Goal: Find specific page/section: Find specific page/section

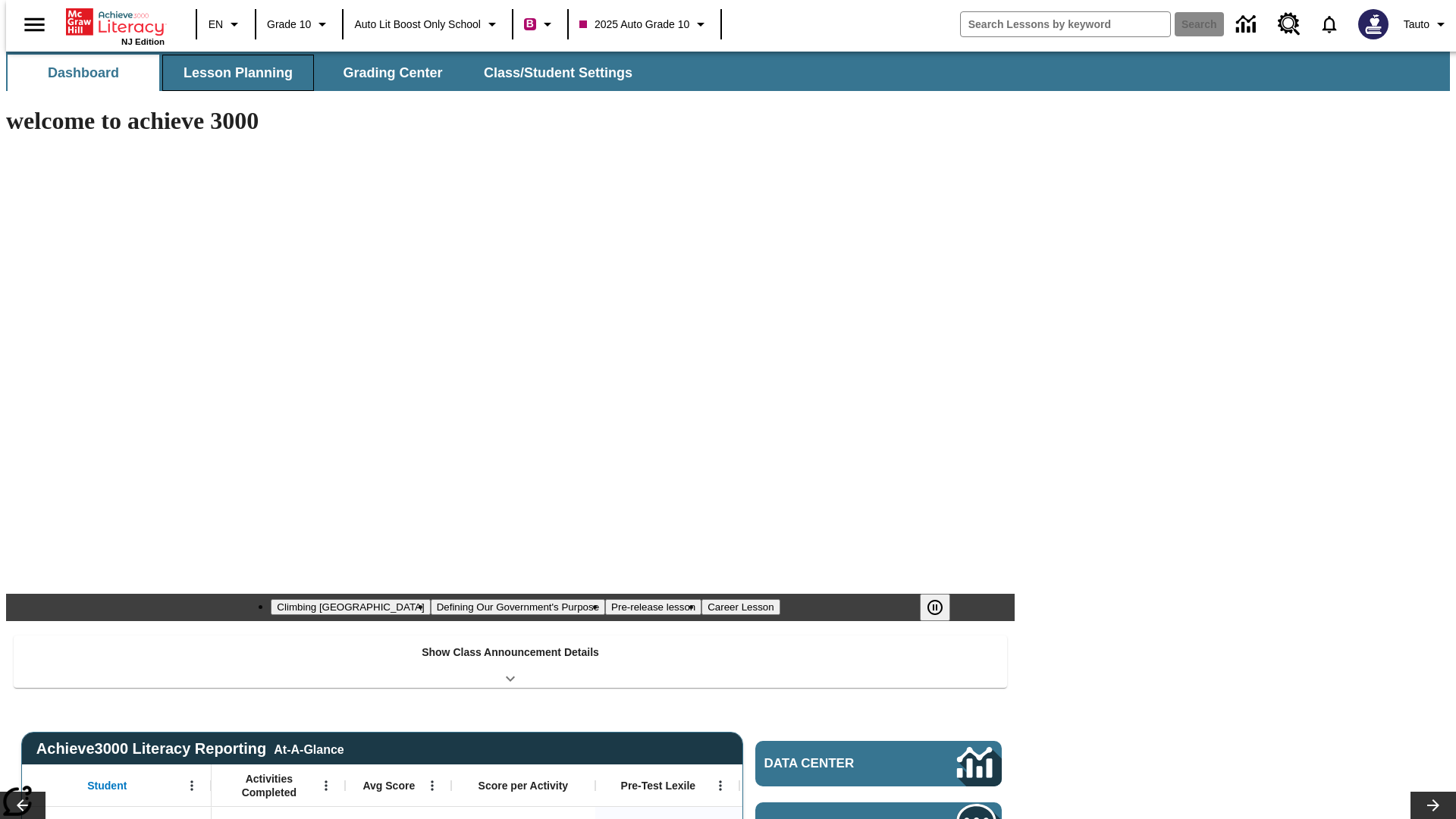
click at [232, 73] on button "Lesson Planning" at bounding box center [237, 72] width 151 height 36
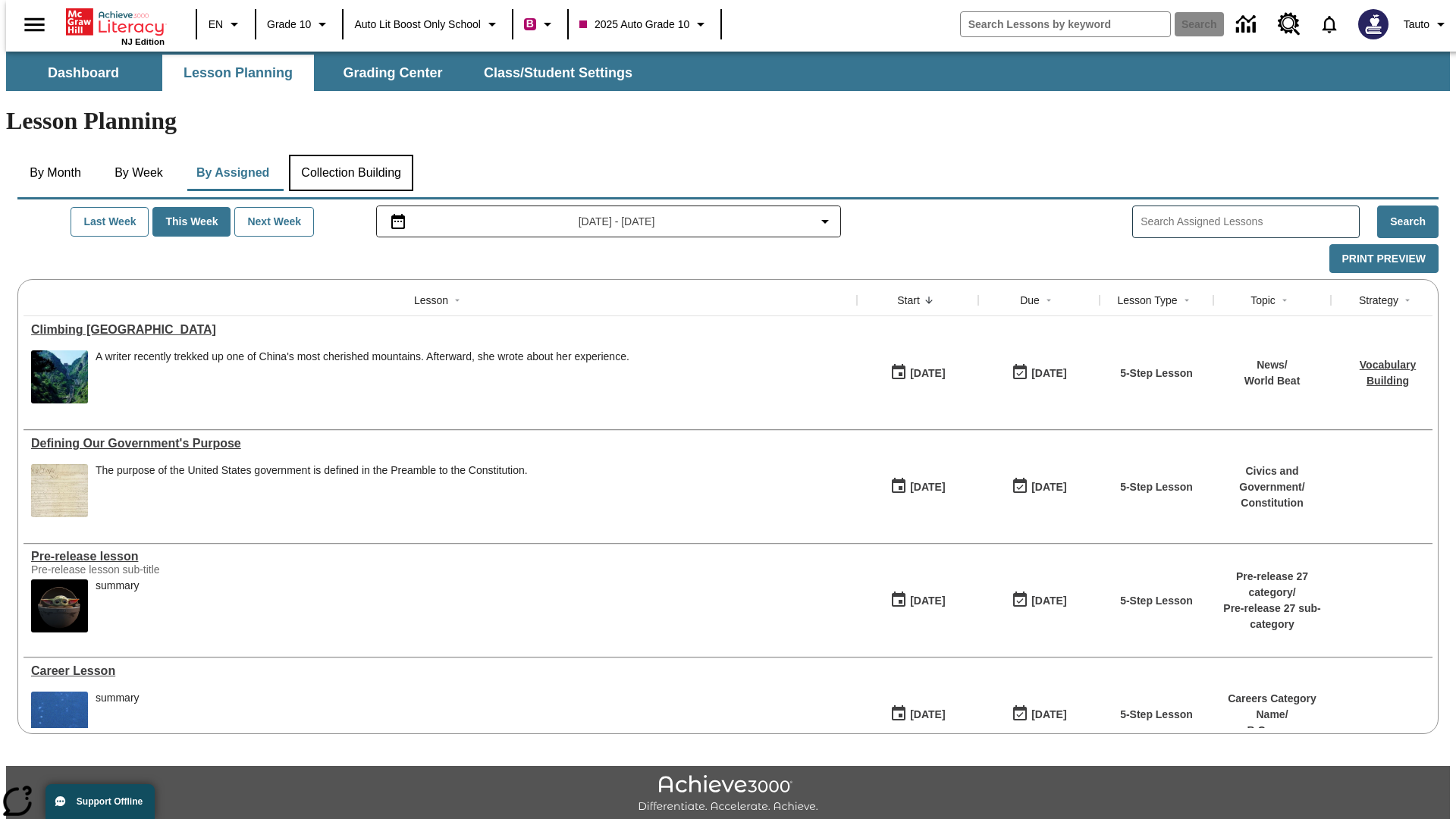
click at [350, 154] on button "Collection Building" at bounding box center [351, 172] width 124 height 36
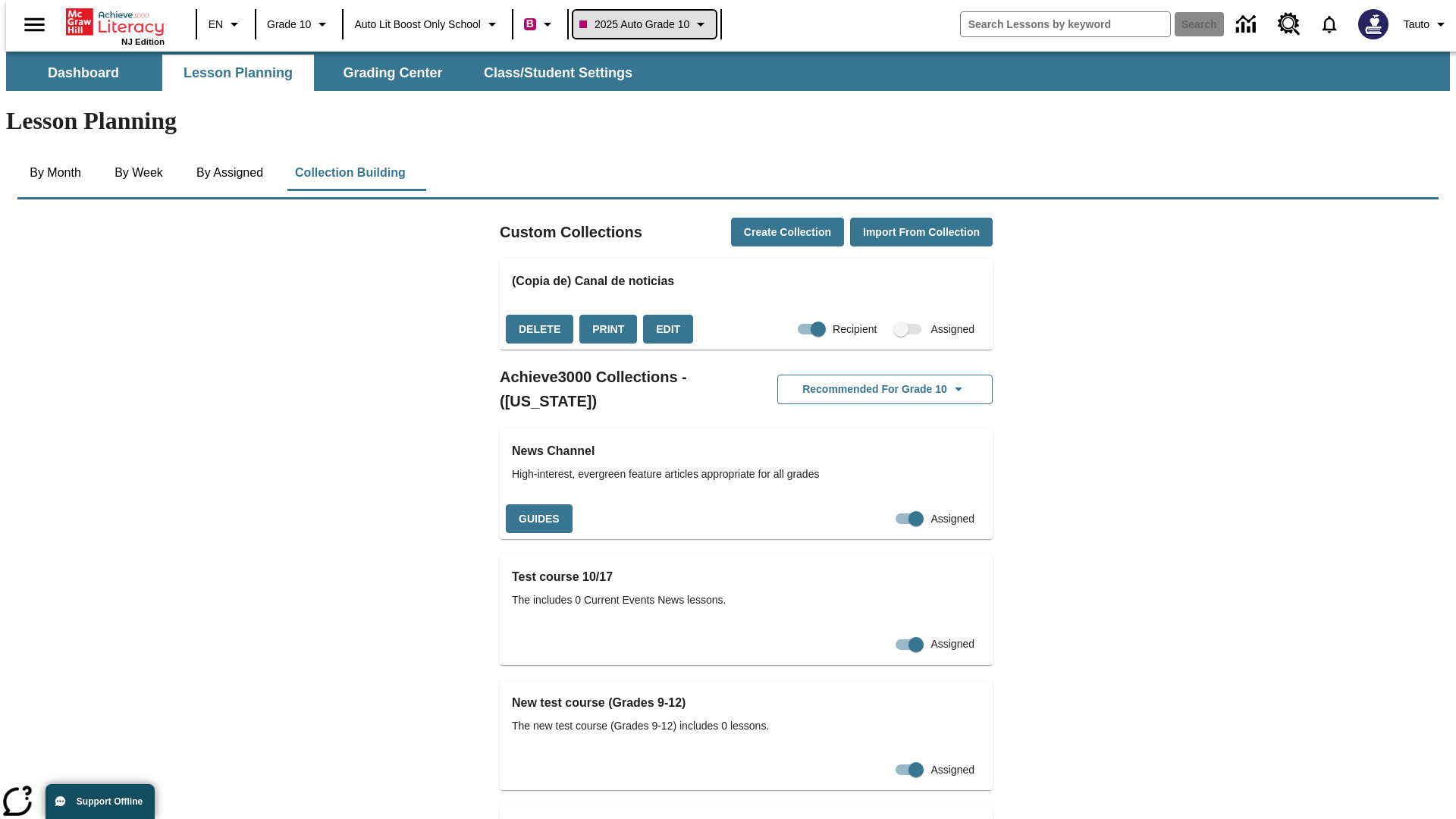
click at [649, 25] on span "2025 Auto Grade 10" at bounding box center [634, 25] width 110 height 16
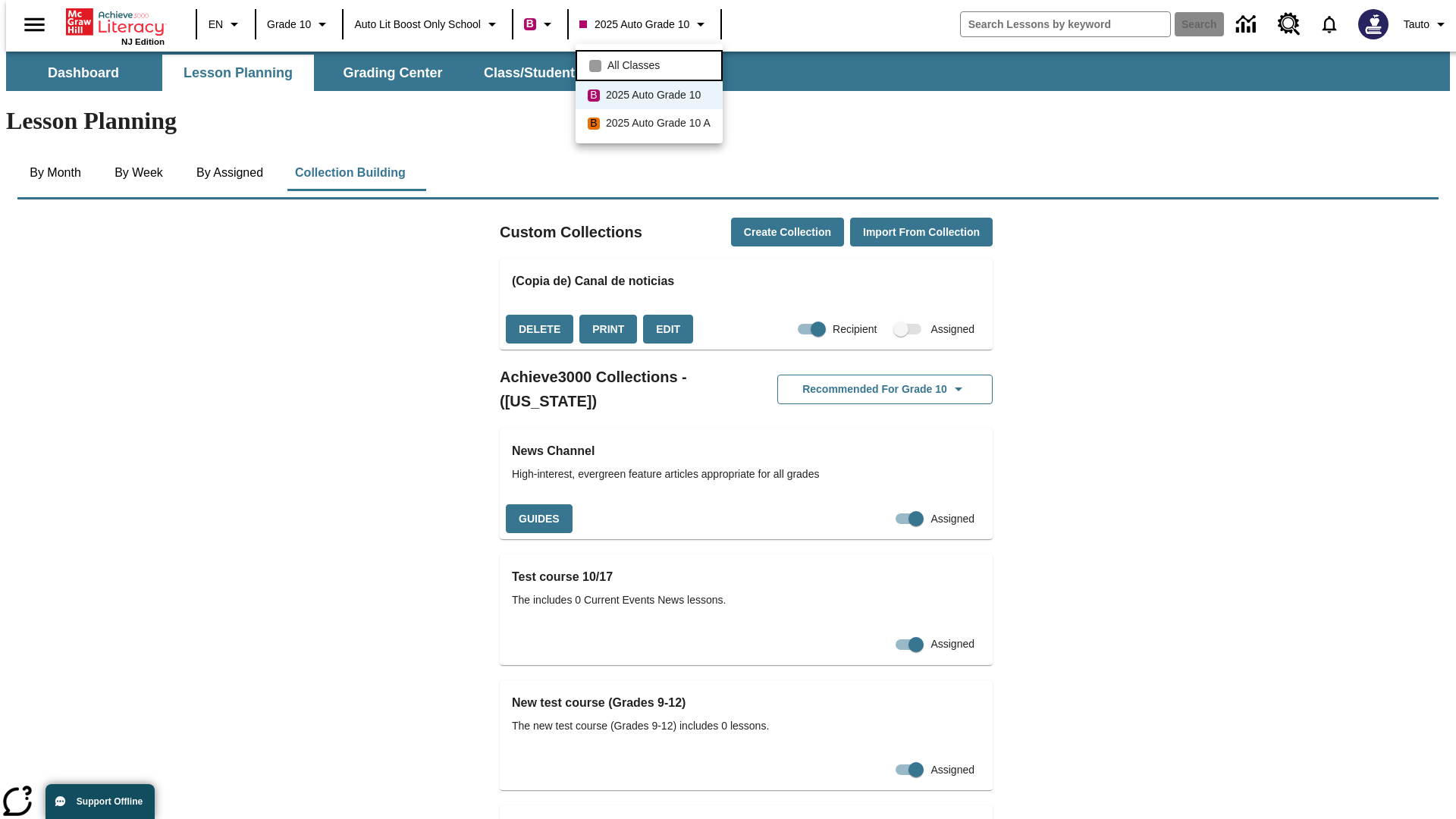
click at [652, 64] on span "All Classes" at bounding box center [634, 65] width 52 height 16
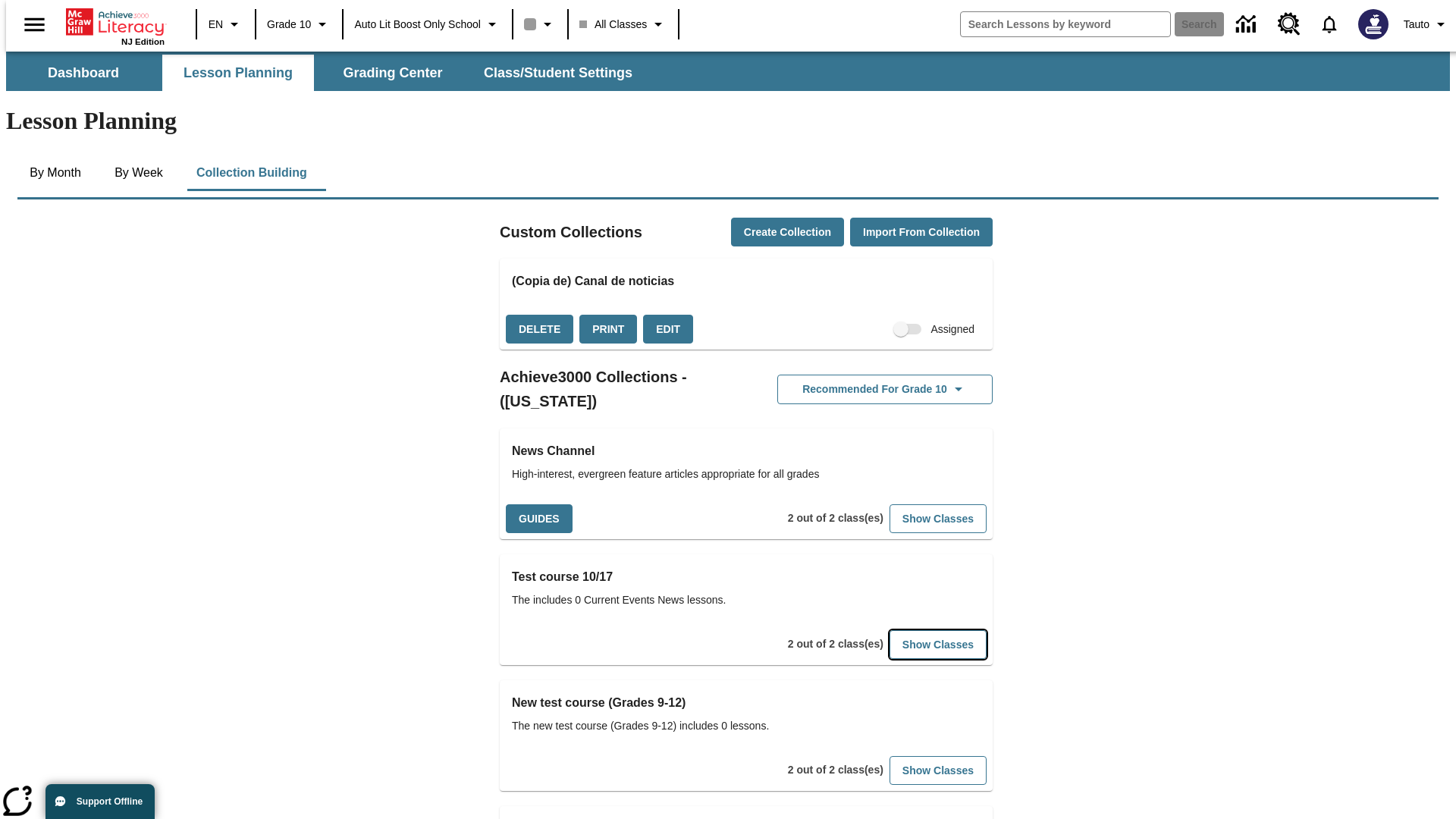
click at [914, 630] on button "Show Classes" at bounding box center [938, 645] width 97 height 29
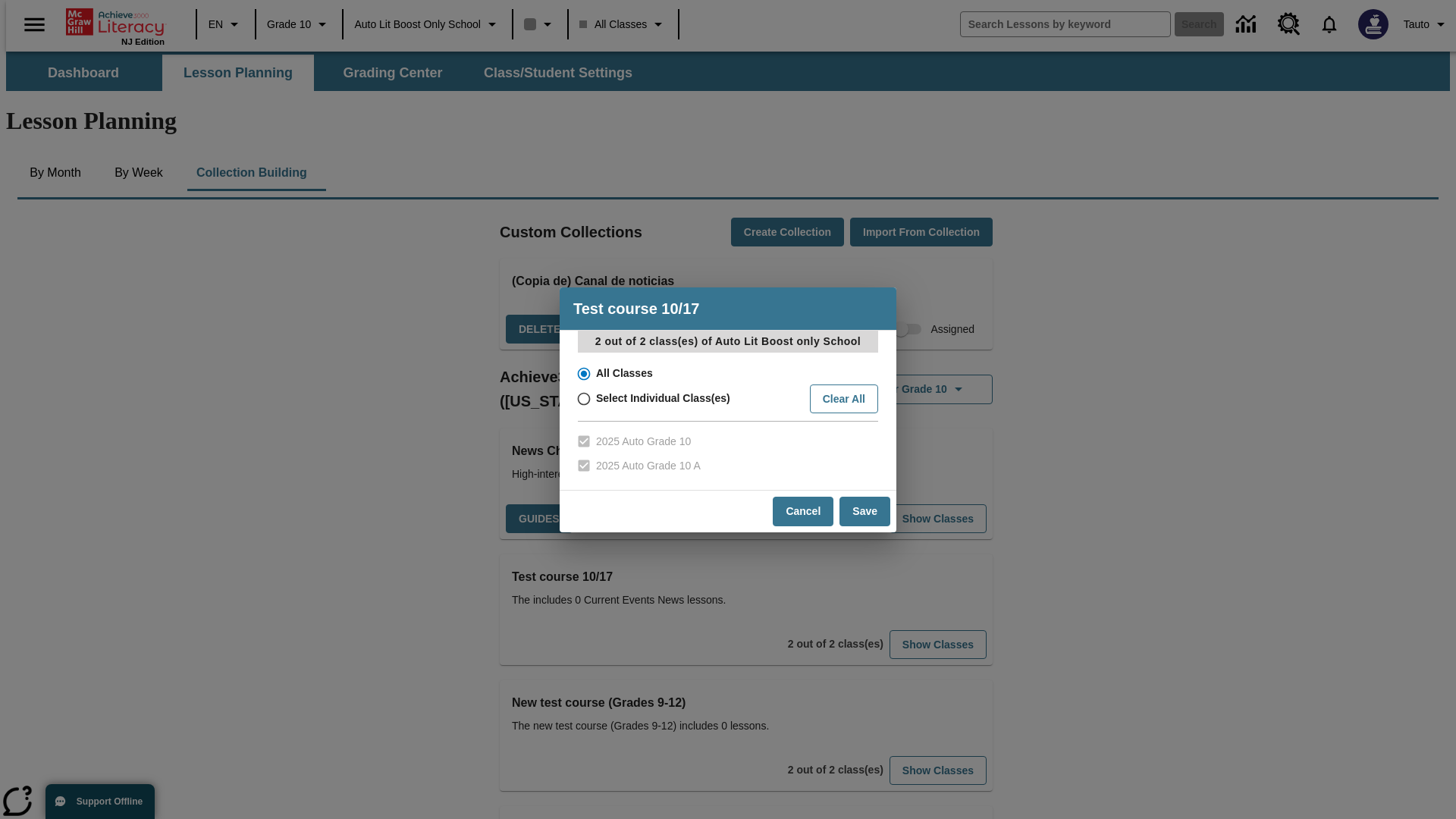
click at [582, 373] on input "All Classes" at bounding box center [582, 374] width 27 height 22
click at [804, 511] on button "Cancel" at bounding box center [803, 511] width 61 height 29
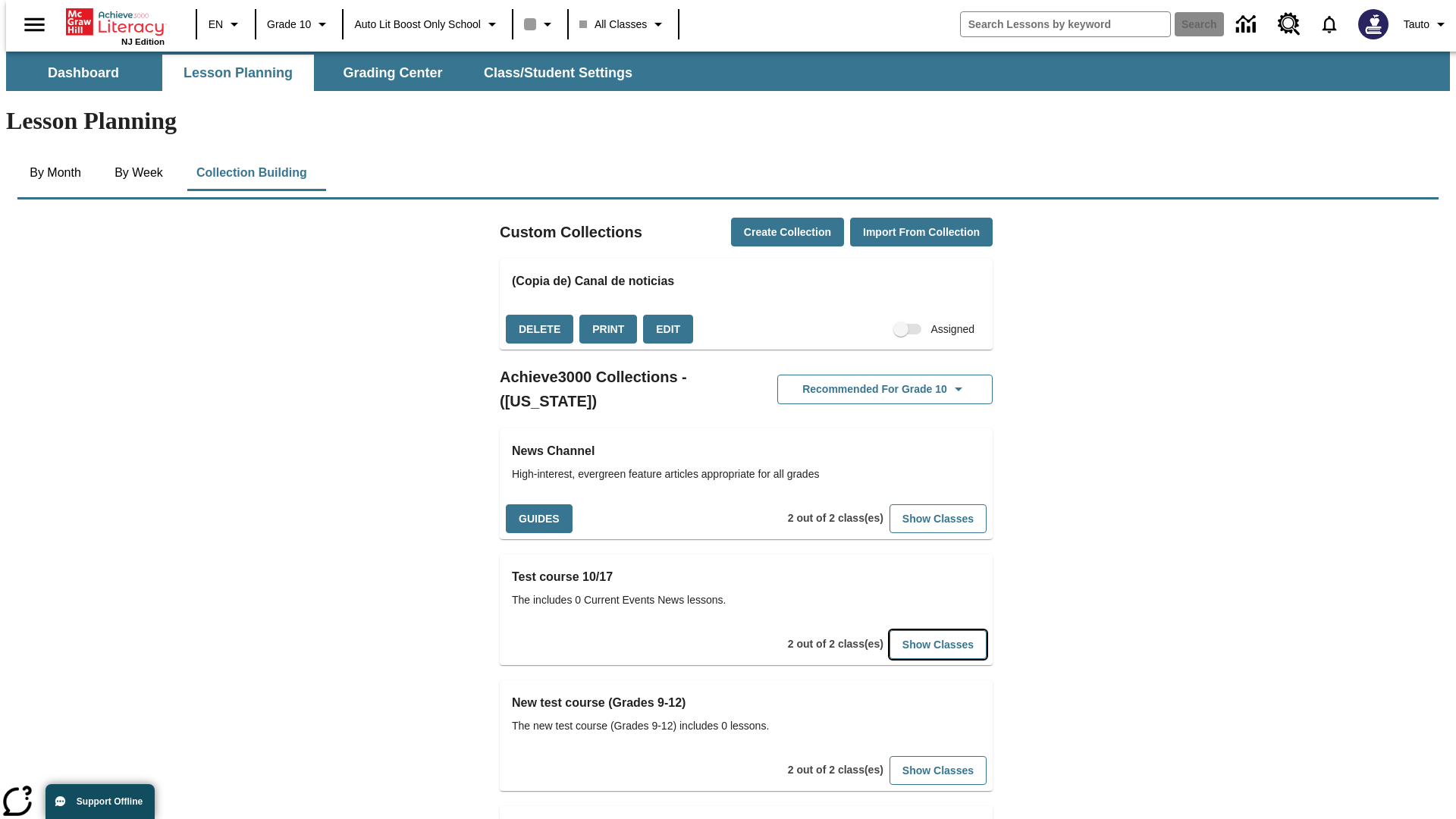
click at [914, 630] on button "Show Classes" at bounding box center [938, 645] width 97 height 29
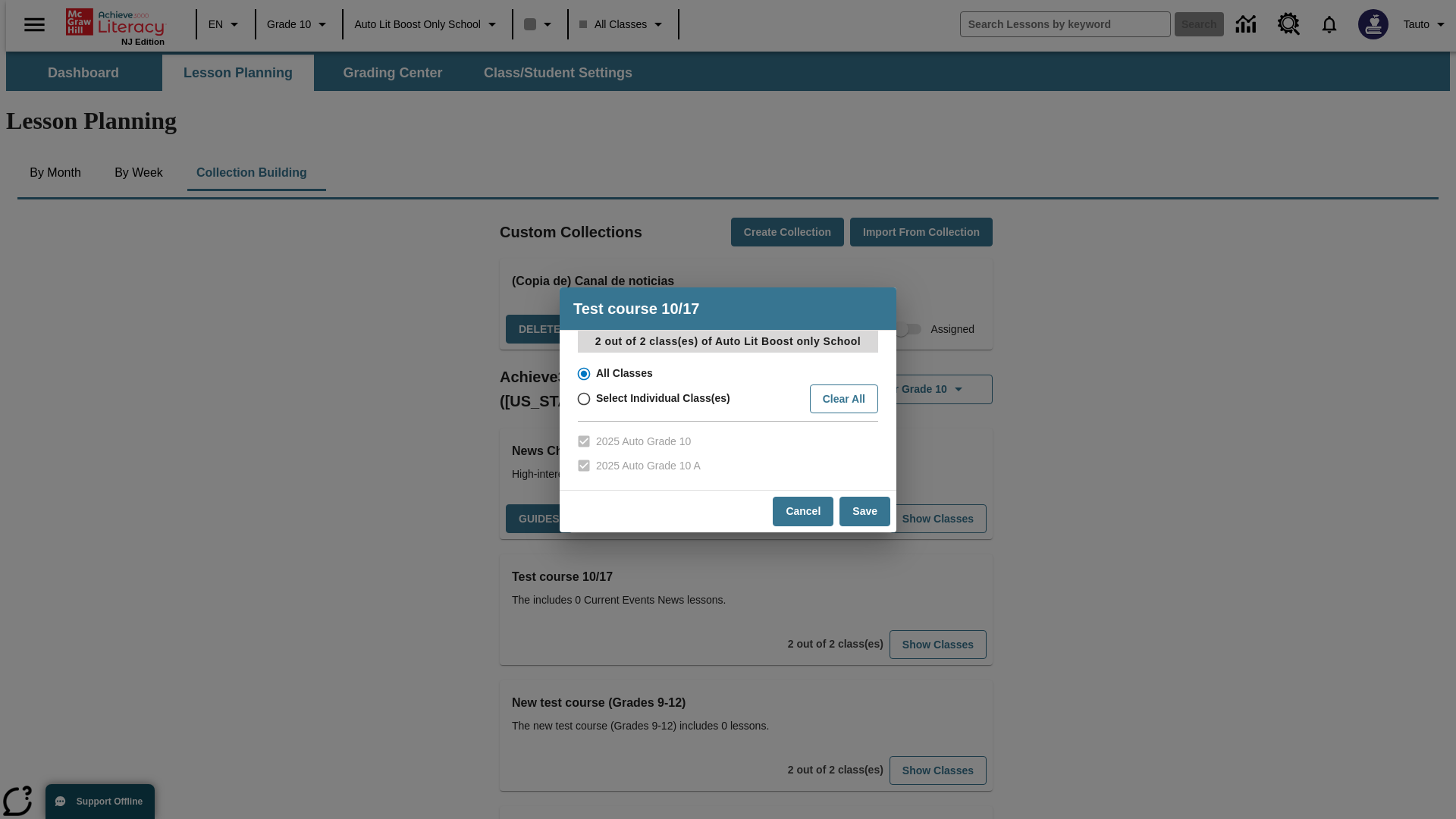
click at [582, 373] on input "All Classes" at bounding box center [582, 374] width 27 height 22
click at [865, 511] on button "Save" at bounding box center [865, 511] width 51 height 29
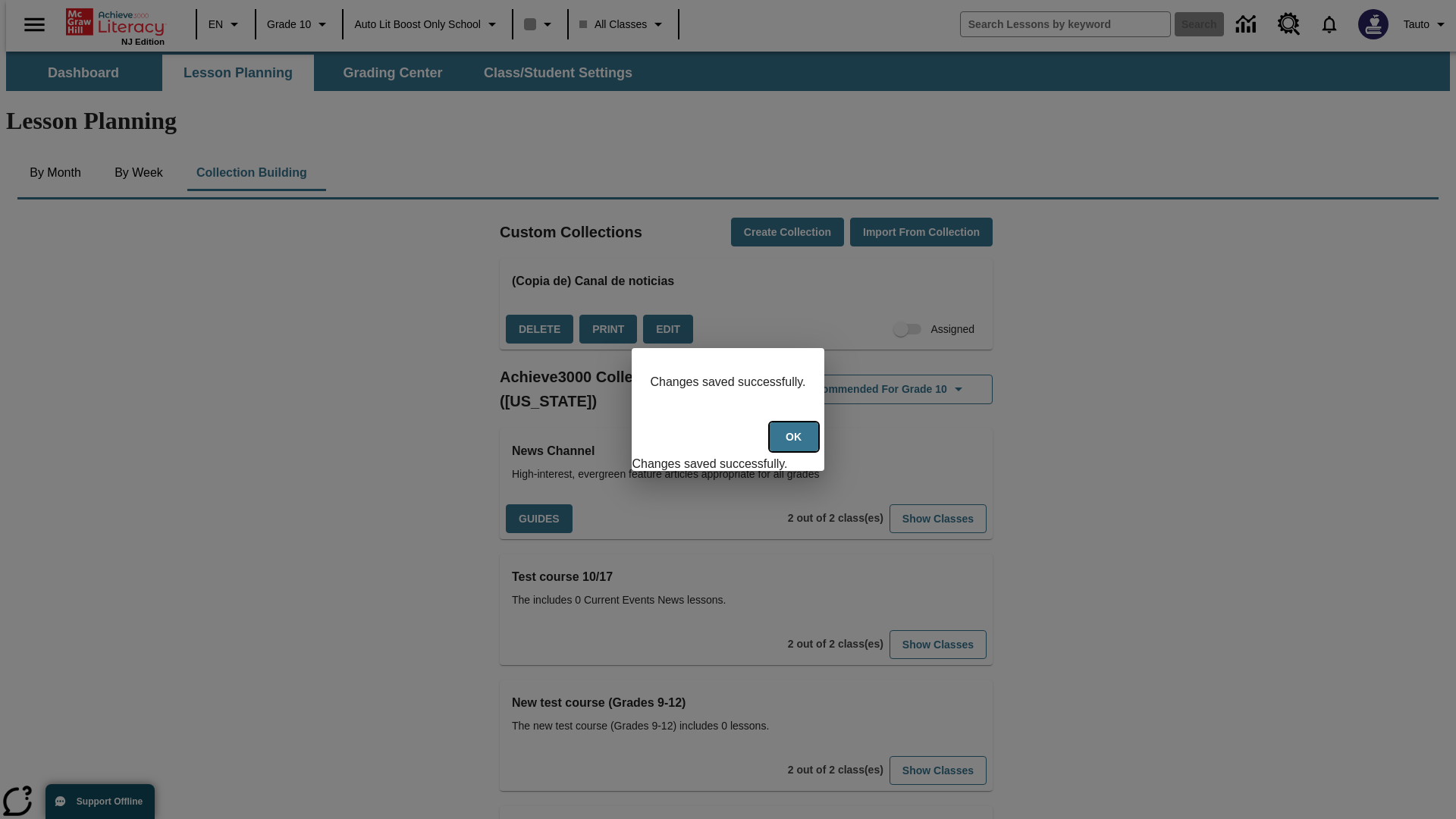
click at [795, 445] on button "Ok" at bounding box center [794, 437] width 48 height 29
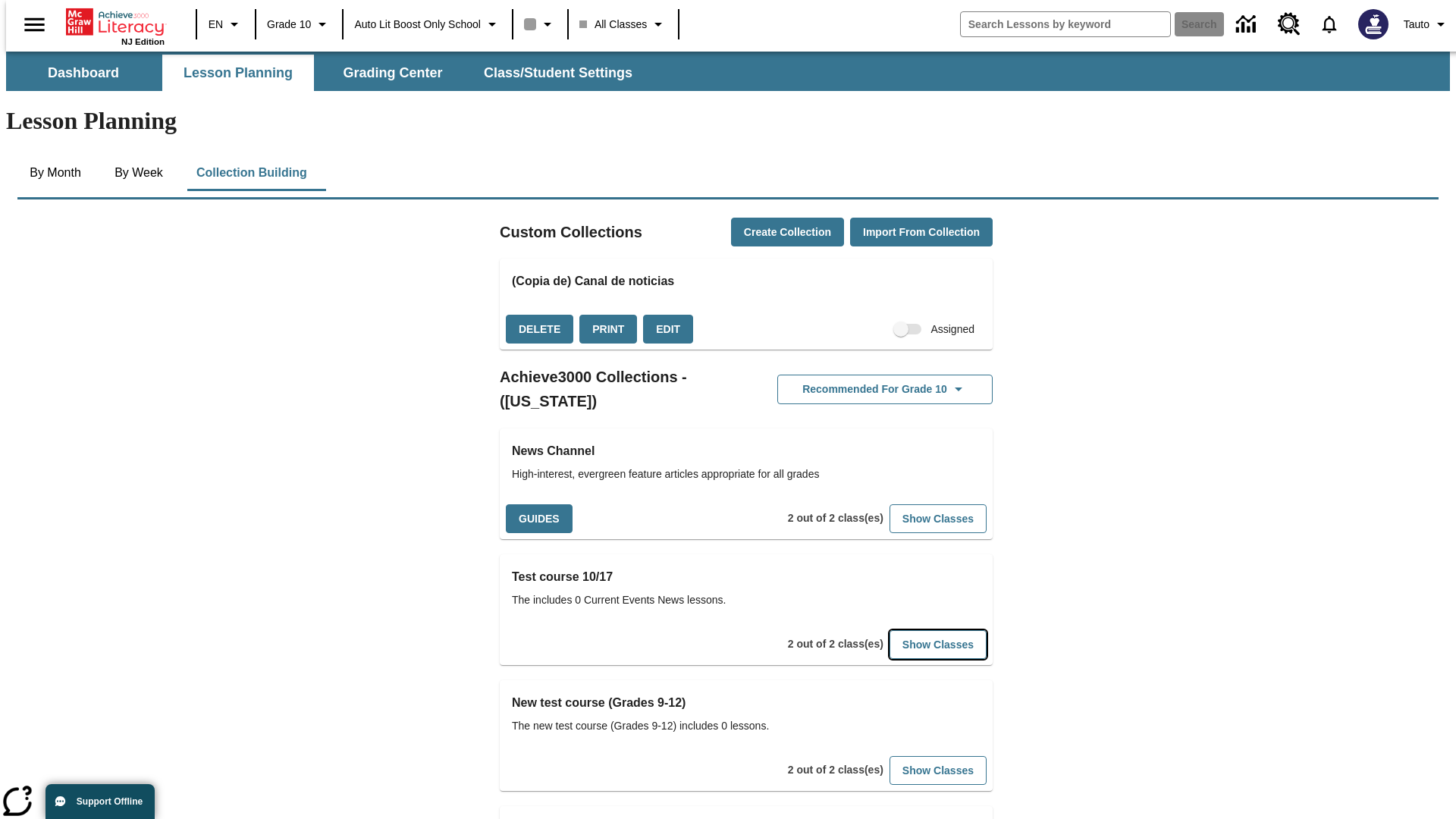
click at [914, 630] on button "Show Classes" at bounding box center [938, 645] width 97 height 29
